Goal: Task Accomplishment & Management: Manage account settings

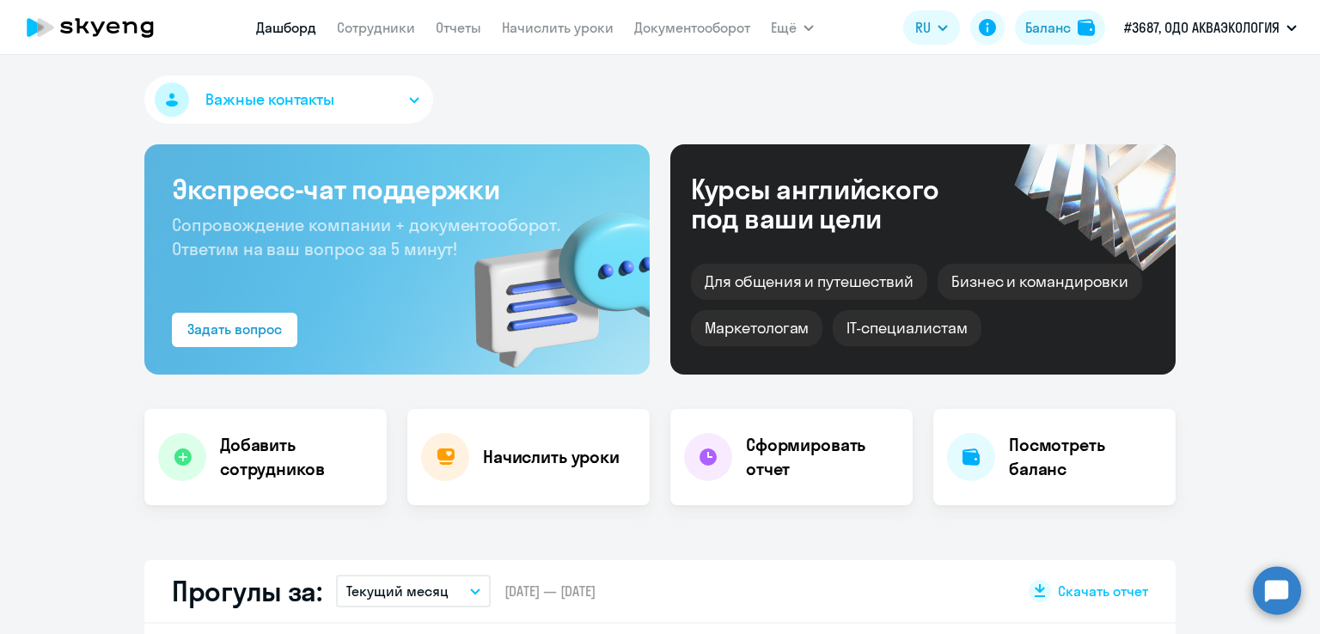
select select "30"
click at [595, 35] on link "Начислить уроки" at bounding box center [558, 27] width 112 height 17
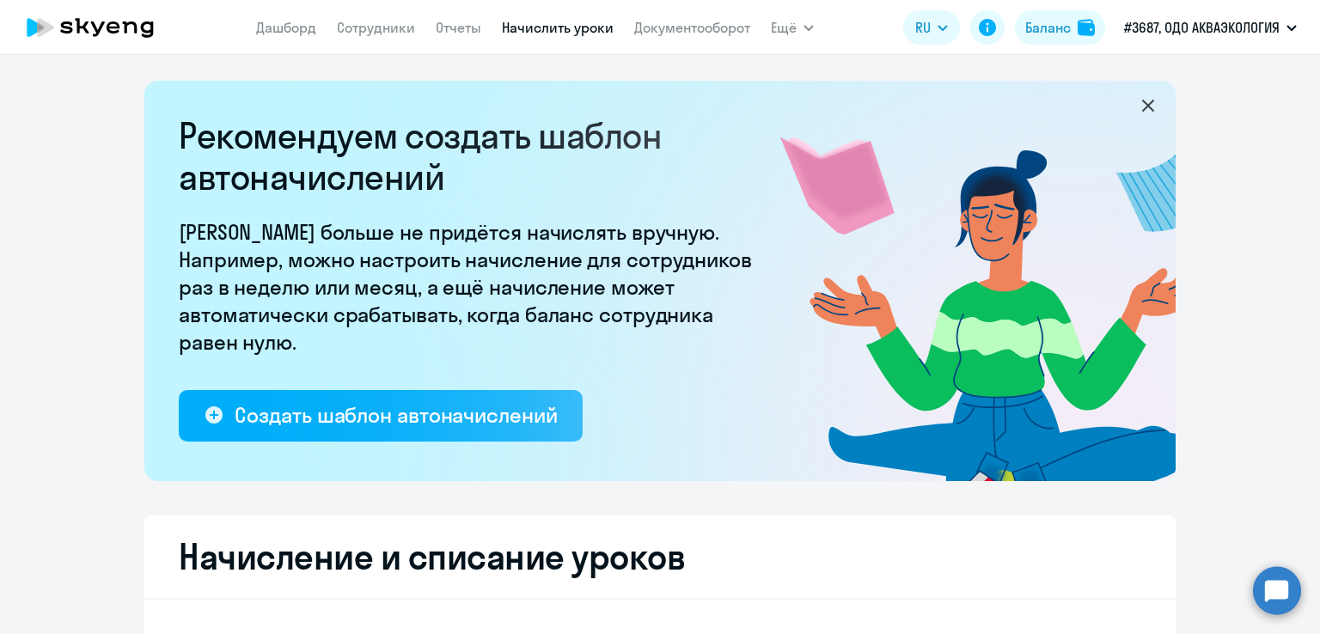
select select "10"
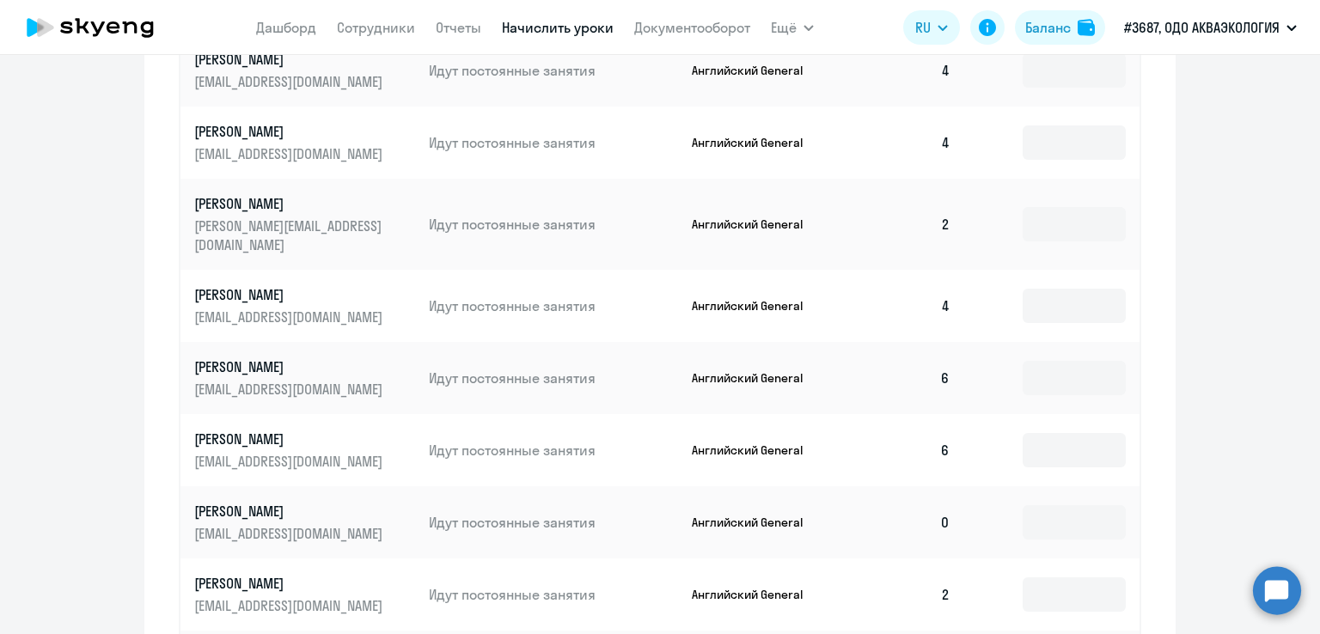
scroll to position [1031, 0]
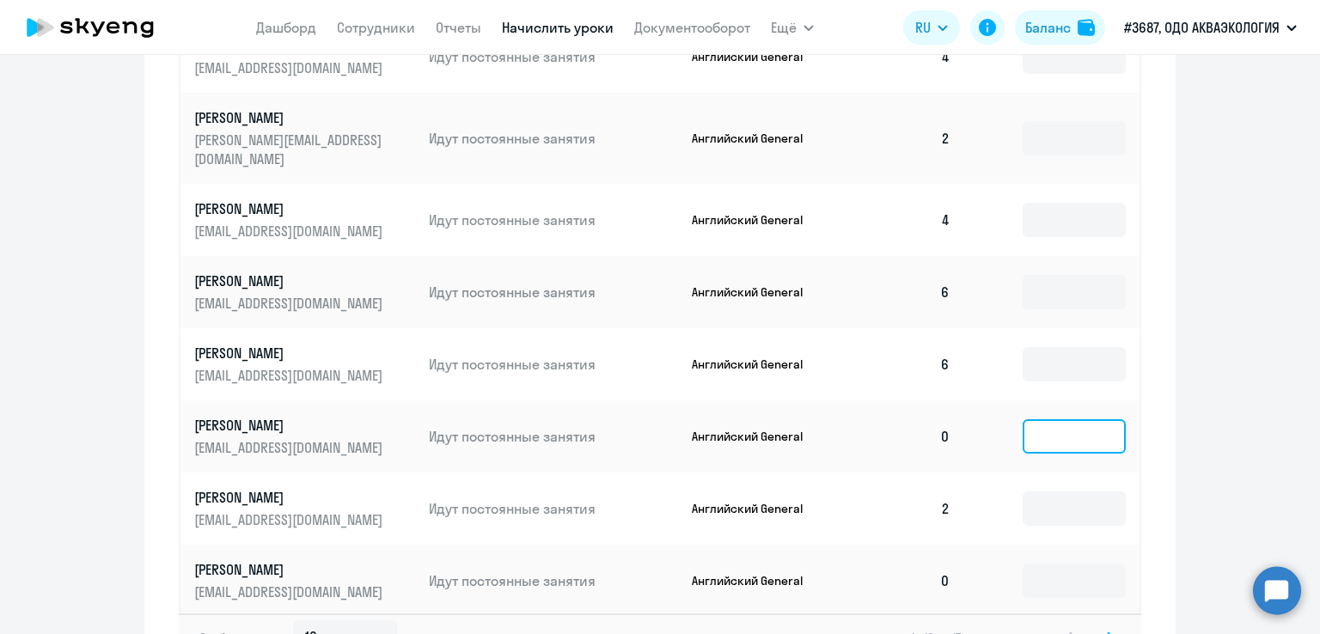
click at [1031, 419] on input at bounding box center [1073, 436] width 103 height 34
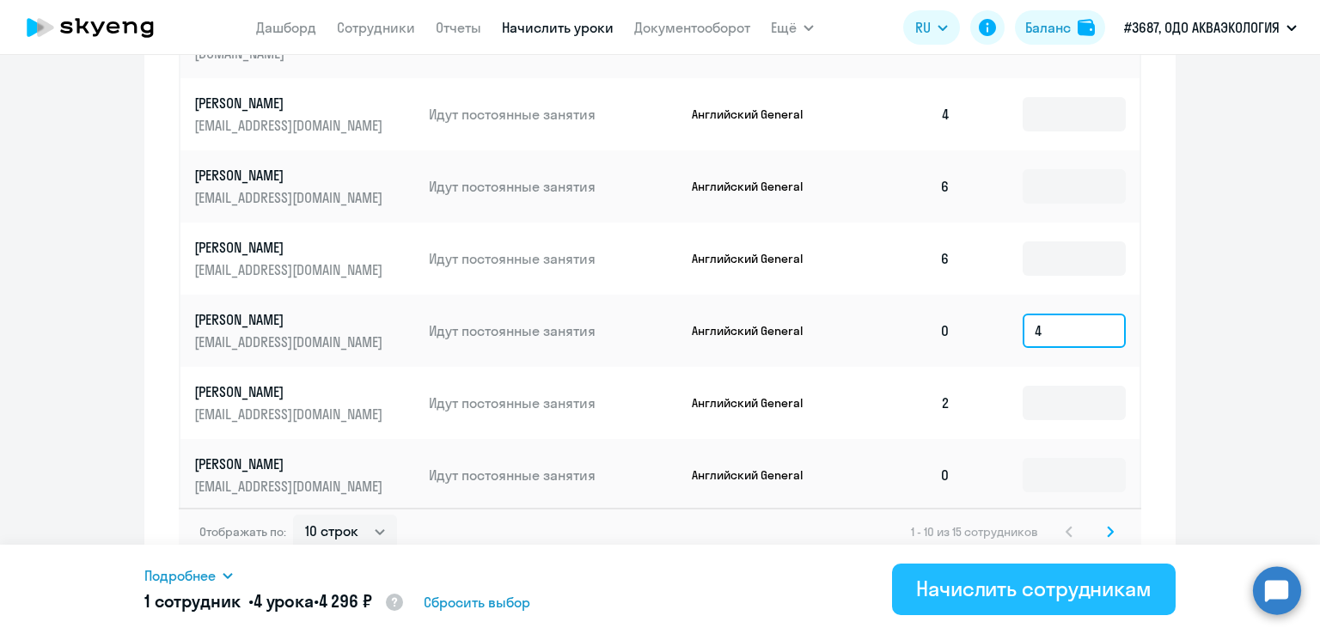
scroll to position [1139, 0]
type input "4"
click at [982, 583] on div "Начислить сотрудникам" at bounding box center [1033, 588] width 235 height 27
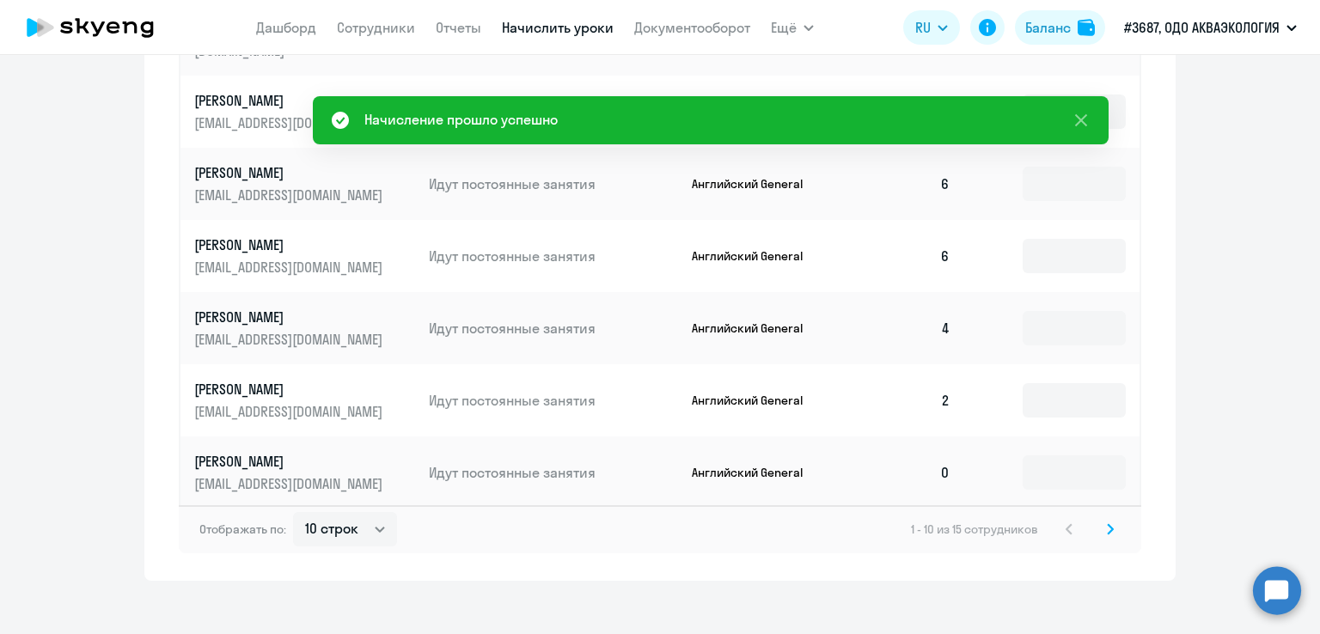
click at [1107, 519] on svg-icon at bounding box center [1110, 529] width 21 height 21
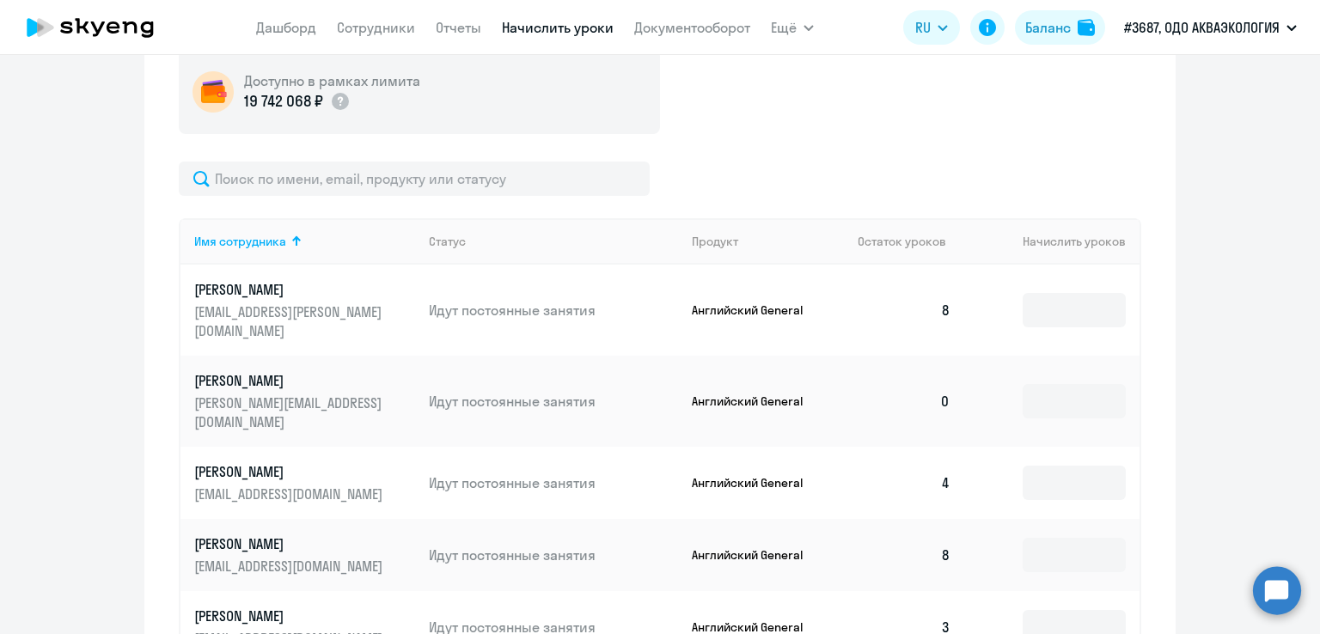
scroll to position [778, 0]
